Goal: Ask a question

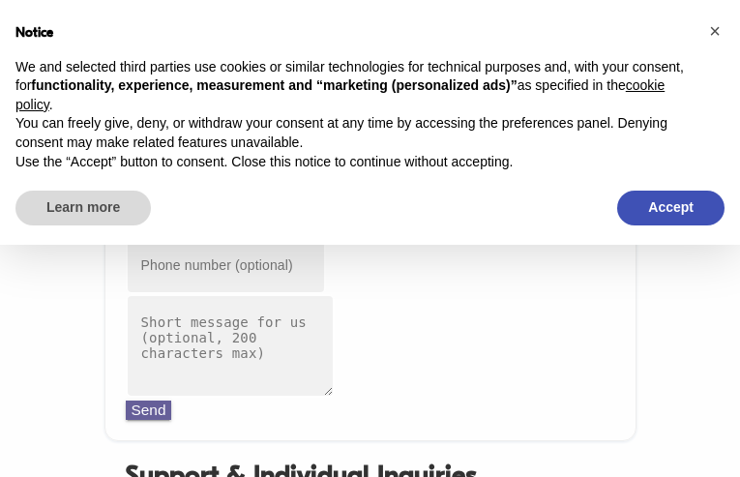
type input "[EMAIL_ADDRESS][DOMAIN_NAME]"
type input "7818336910"
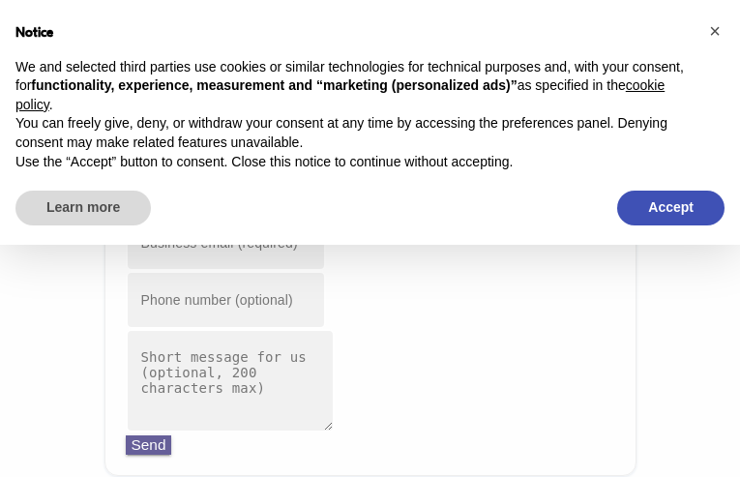
type input "[EMAIL_ADDRESS][DOMAIN_NAME]"
type input "6935212188"
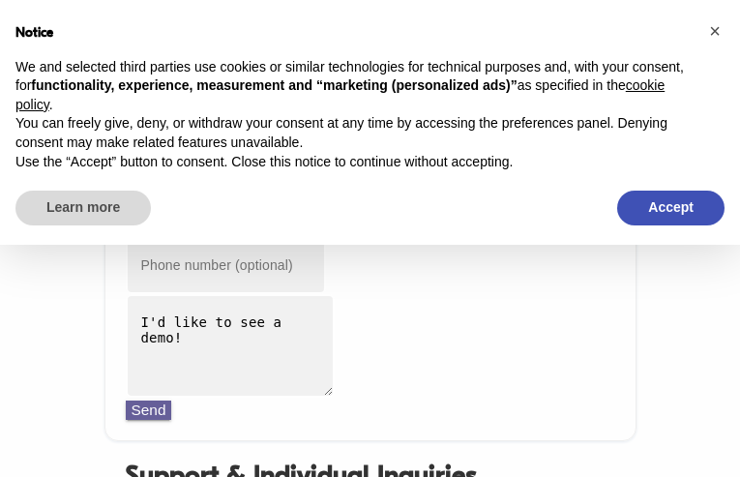
type input "[EMAIL_ADDRESS][DOMAIN_NAME]"
type input "5682018184"
